Goal: Information Seeking & Learning: Learn about a topic

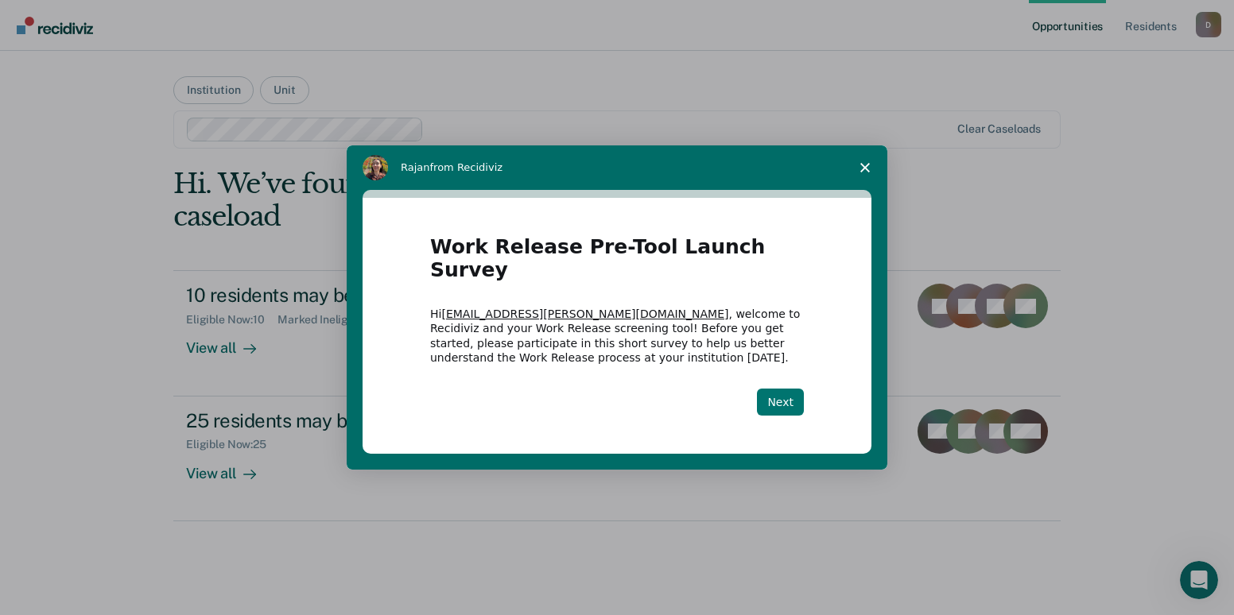
click at [788, 394] on button "Next" at bounding box center [780, 402] width 47 height 27
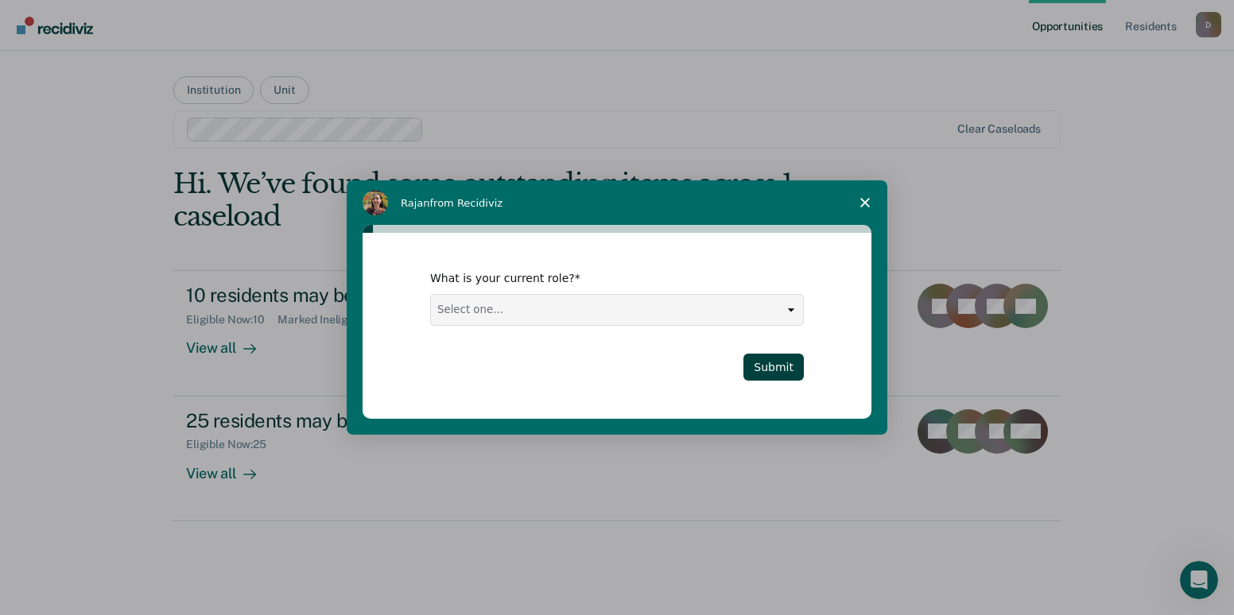
click at [870, 203] on span "Close survey" at bounding box center [865, 202] width 45 height 45
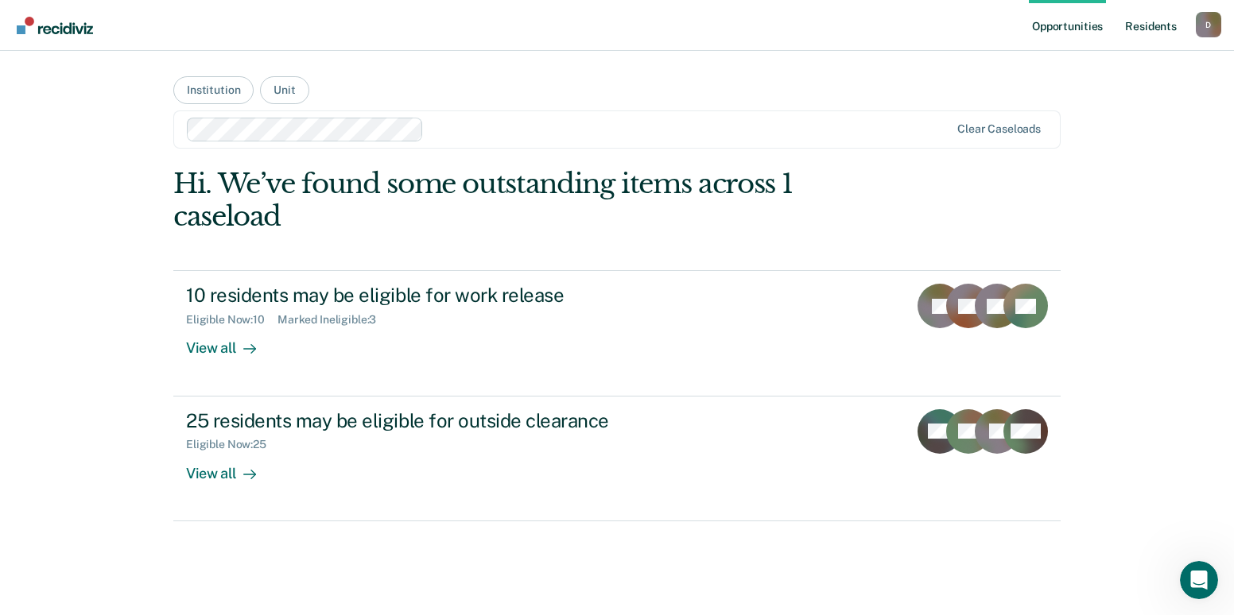
click at [1150, 37] on link "Resident s" at bounding box center [1150, 25] width 58 height 51
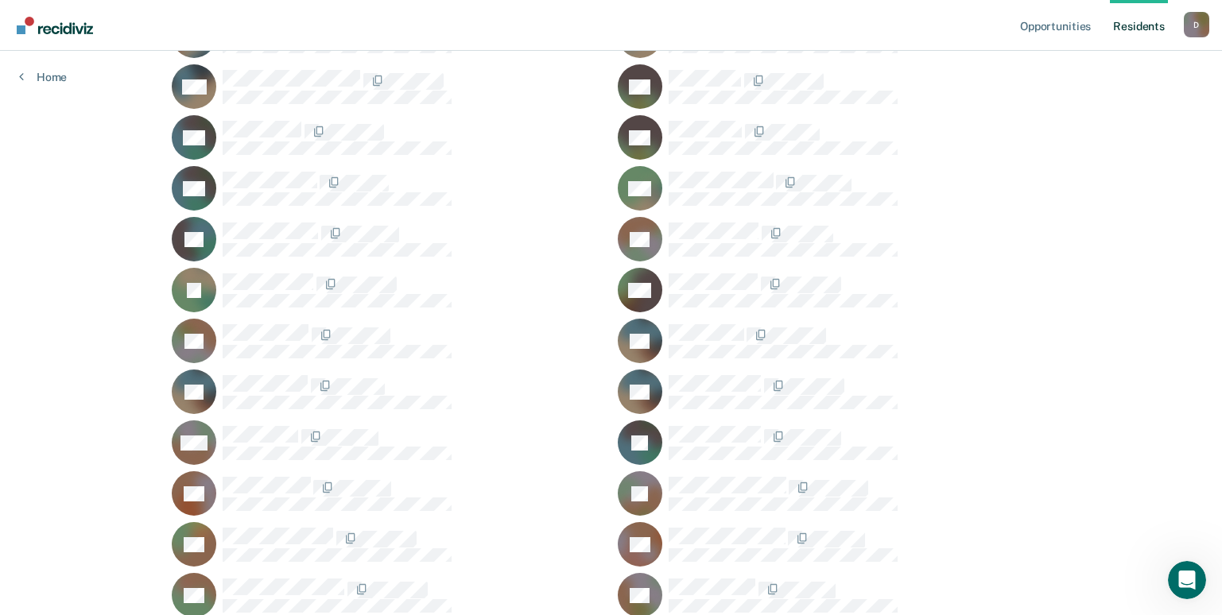
scroll to position [994, 0]
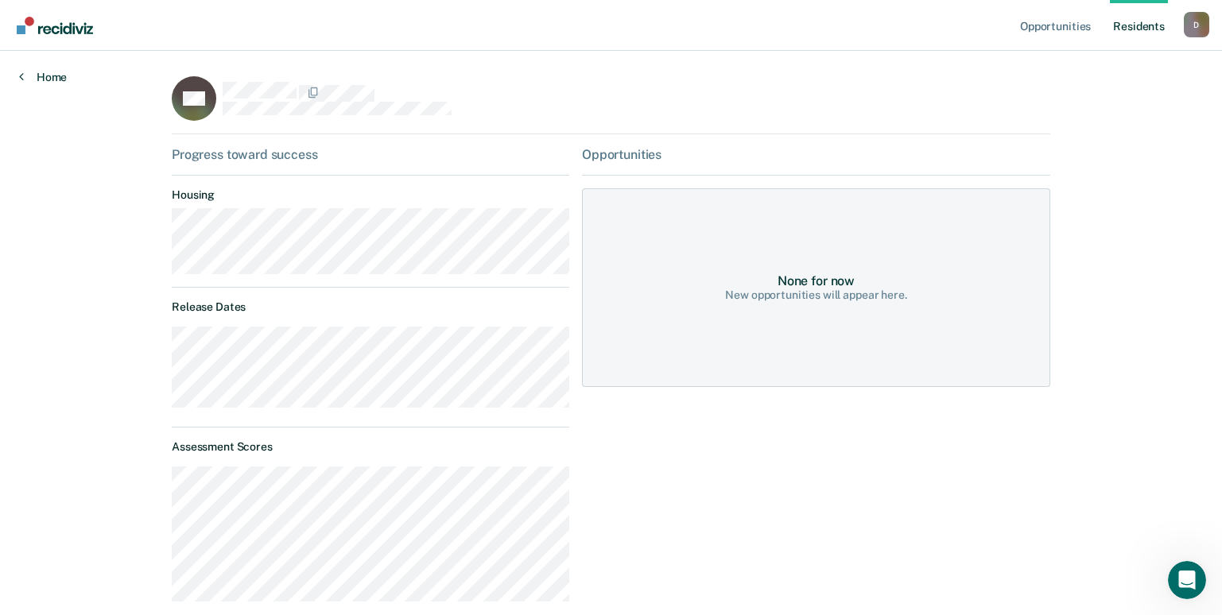
click at [58, 79] on link "Home" at bounding box center [43, 77] width 48 height 14
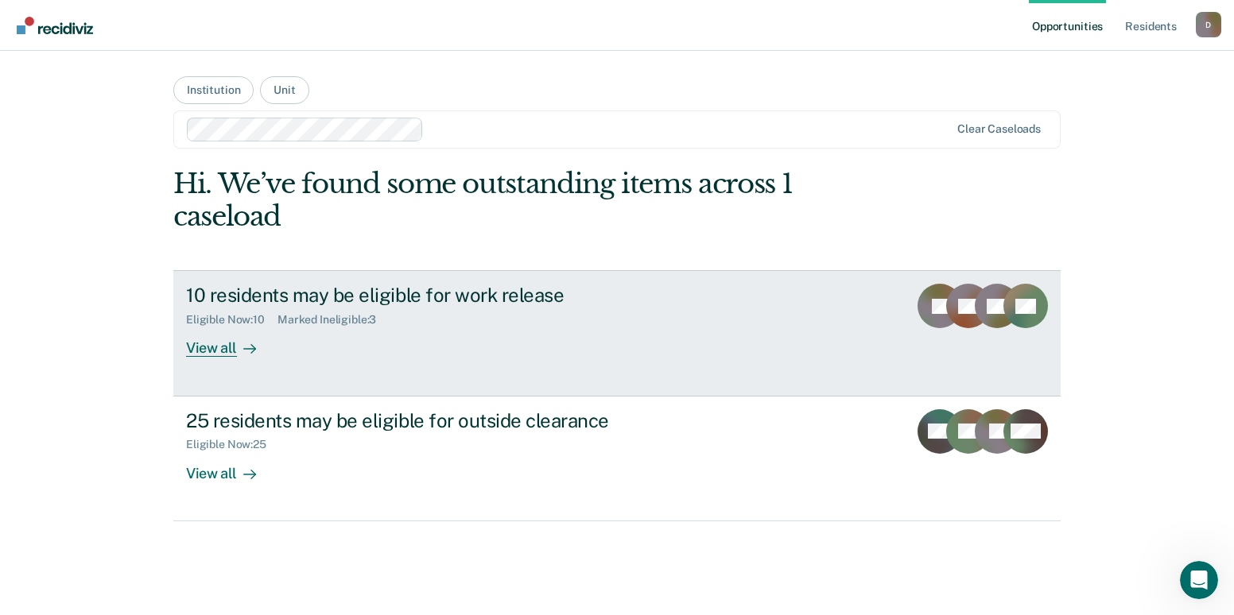
click at [241, 347] on div at bounding box center [246, 348] width 19 height 18
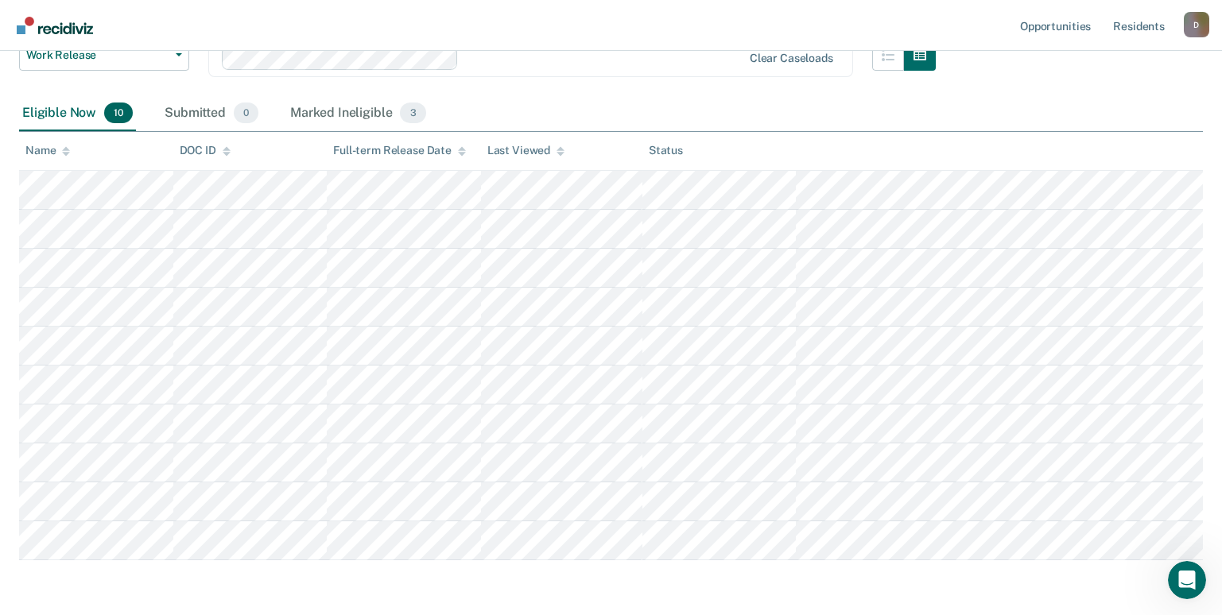
scroll to position [219, 0]
